Goal: Find specific page/section: Find specific page/section

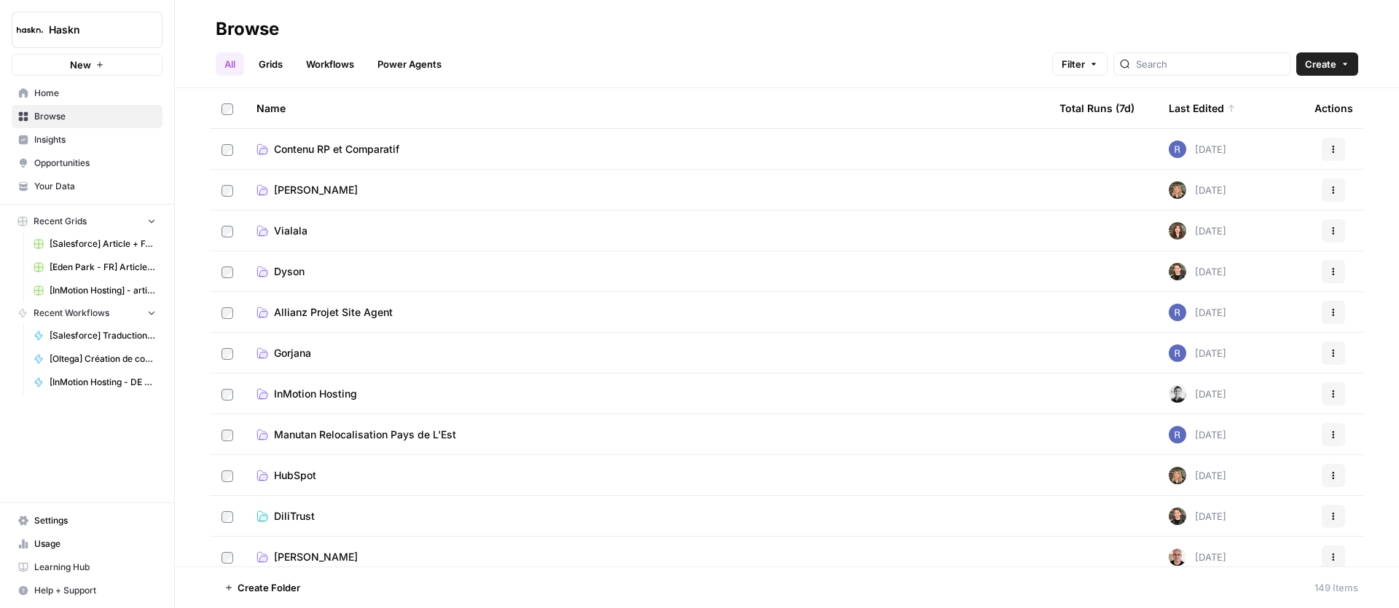
click at [287, 391] on span "InMotion Hosting" at bounding box center [315, 394] width 83 height 15
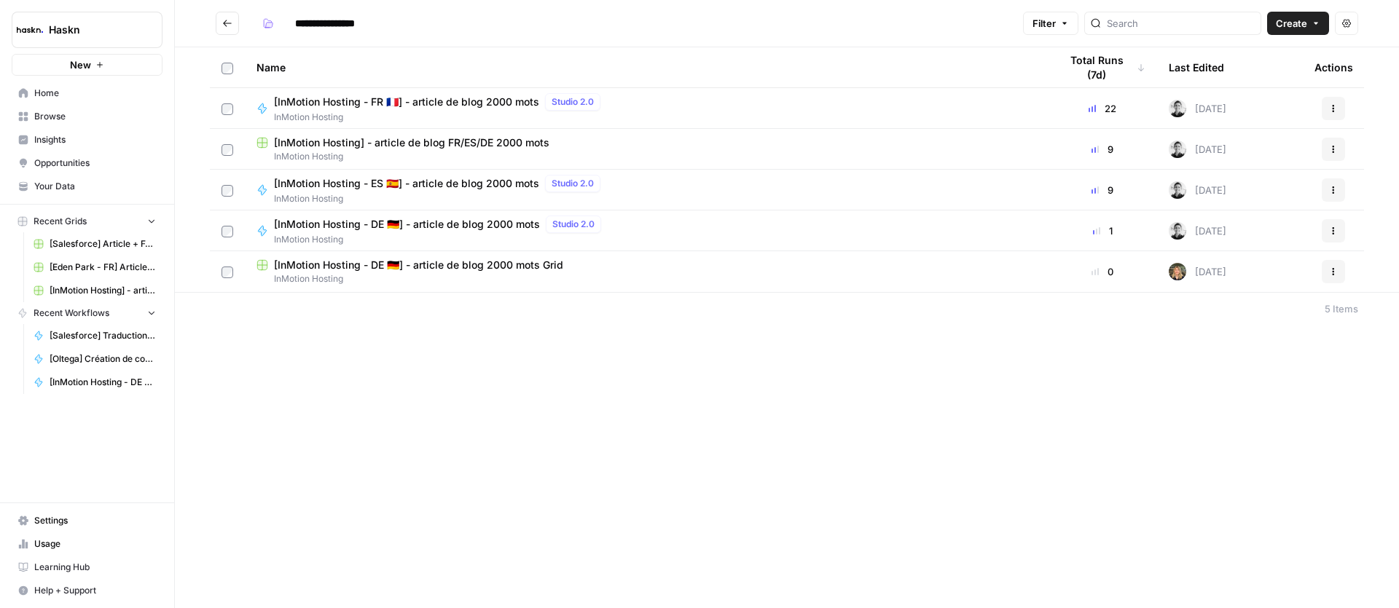
click at [522, 264] on span "[InMotion Hosting - DE 🇩🇪] - article de blog 2000 mots Grid" at bounding box center [418, 265] width 289 height 15
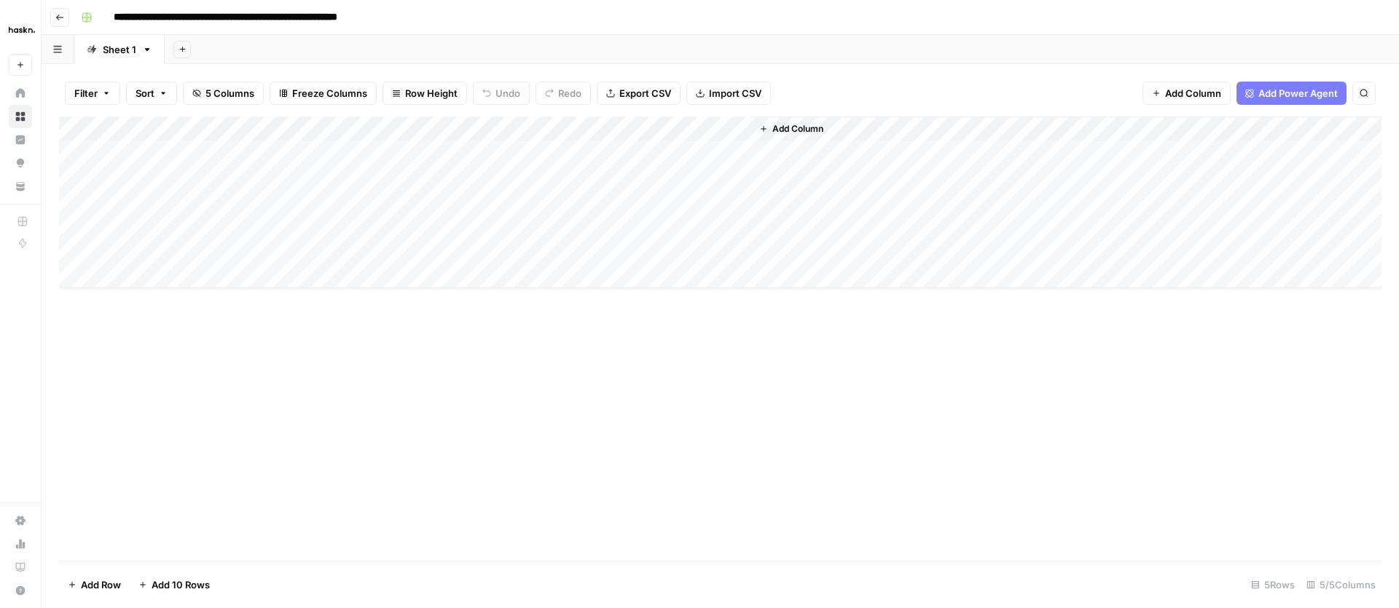
click at [60, 20] on icon "button" at bounding box center [59, 17] width 9 height 9
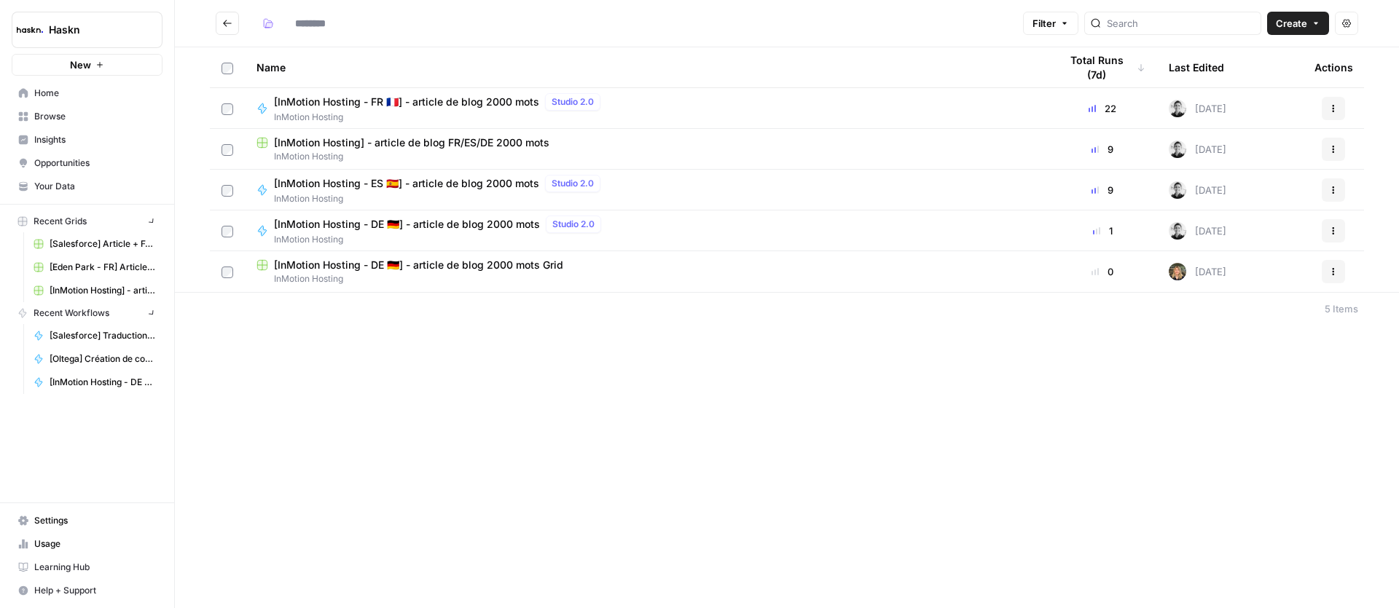
type input "**********"
click at [516, 146] on span "[InMotion Hosting] - article de blog FR/ES/DE 2000 mots" at bounding box center [411, 143] width 275 height 15
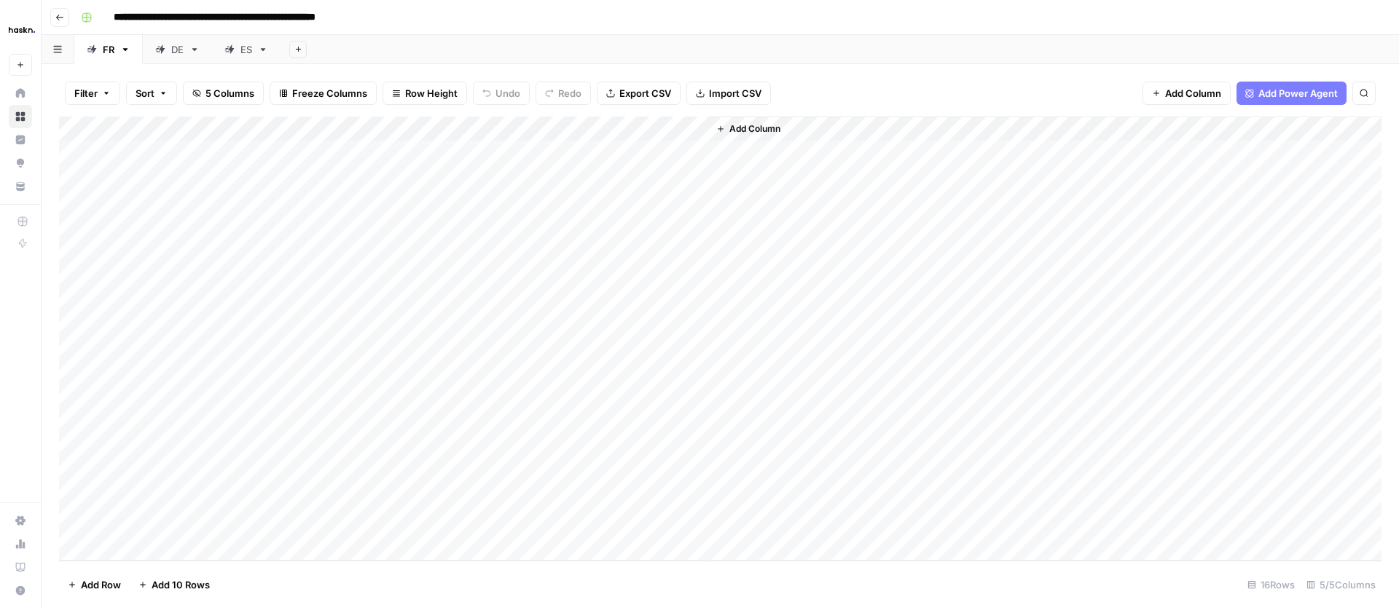
click at [196, 55] on link "DE" at bounding box center [177, 49] width 69 height 29
click at [724, 224] on div "Add Column" at bounding box center [720, 228] width 1322 height 222
